Goal: Task Accomplishment & Management: Manage account settings

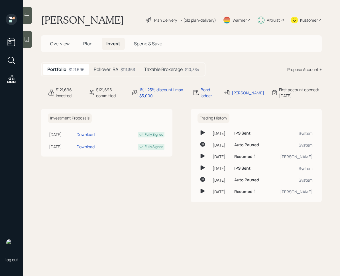
click at [125, 71] on div "$111,363" at bounding box center [128, 69] width 15 height 6
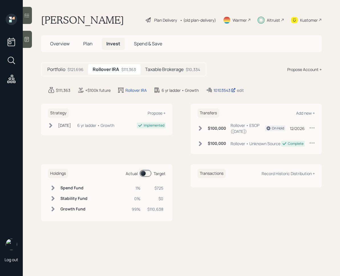
click at [223, 90] on div "10103543" at bounding box center [225, 90] width 22 height 6
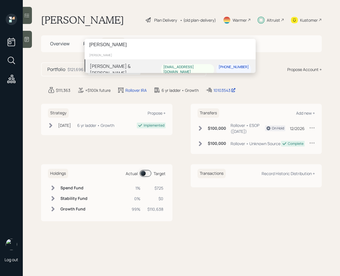
type input "[PERSON_NAME]"
click at [107, 65] on div "[PERSON_NAME] & [PERSON_NAME]" at bounding box center [125, 70] width 71 height 14
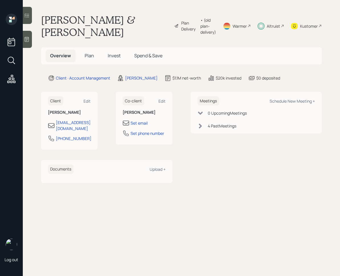
click at [118, 52] on span "Invest" at bounding box center [114, 55] width 13 height 6
